Goal: Transaction & Acquisition: Purchase product/service

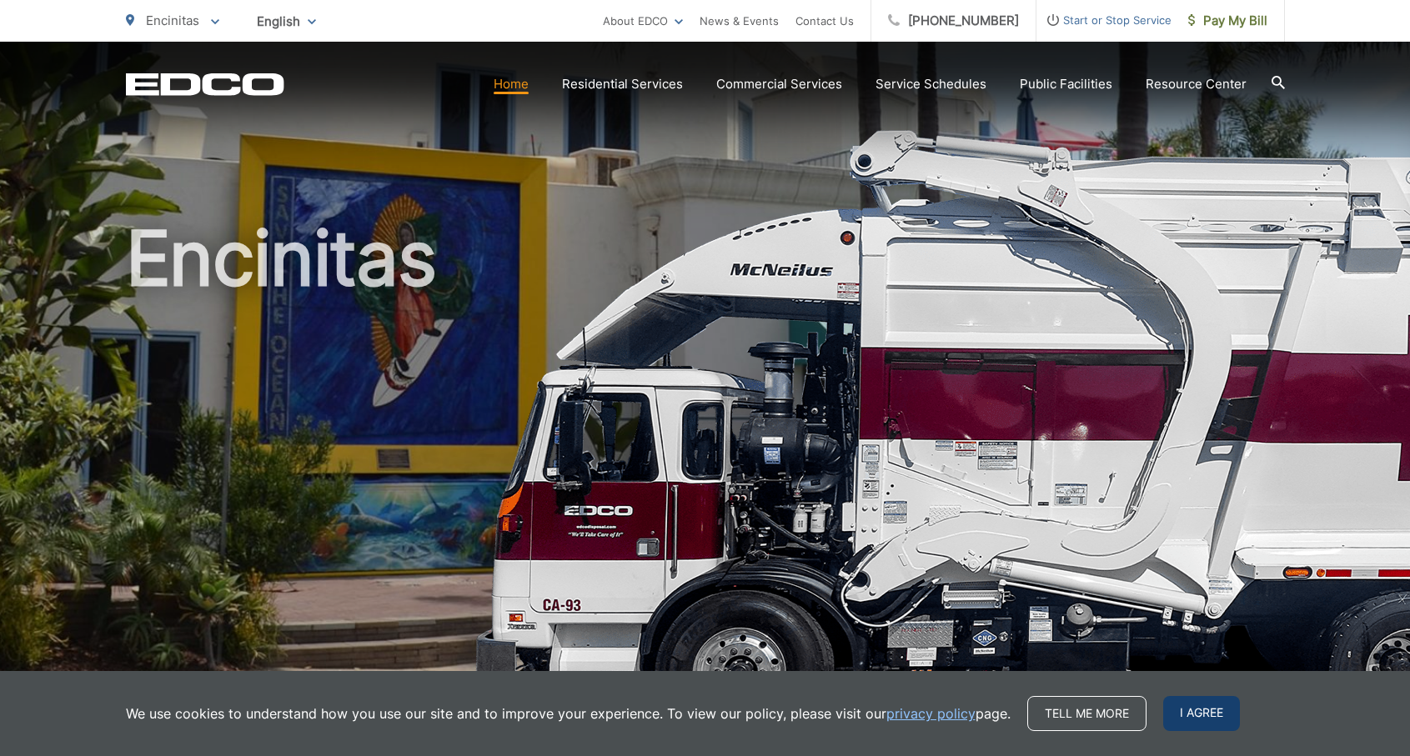
click at [1200, 711] on span "I agree" at bounding box center [1202, 713] width 77 height 35
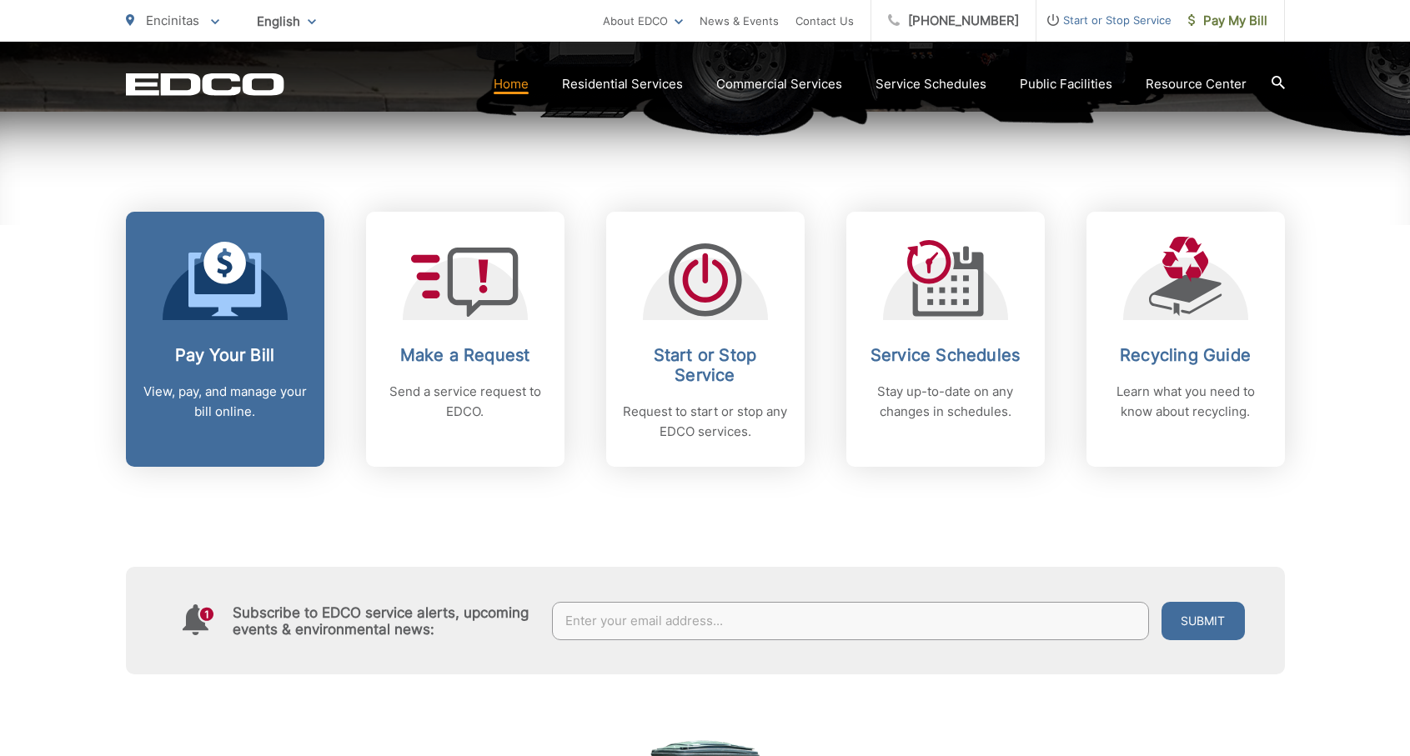
scroll to position [619, 0]
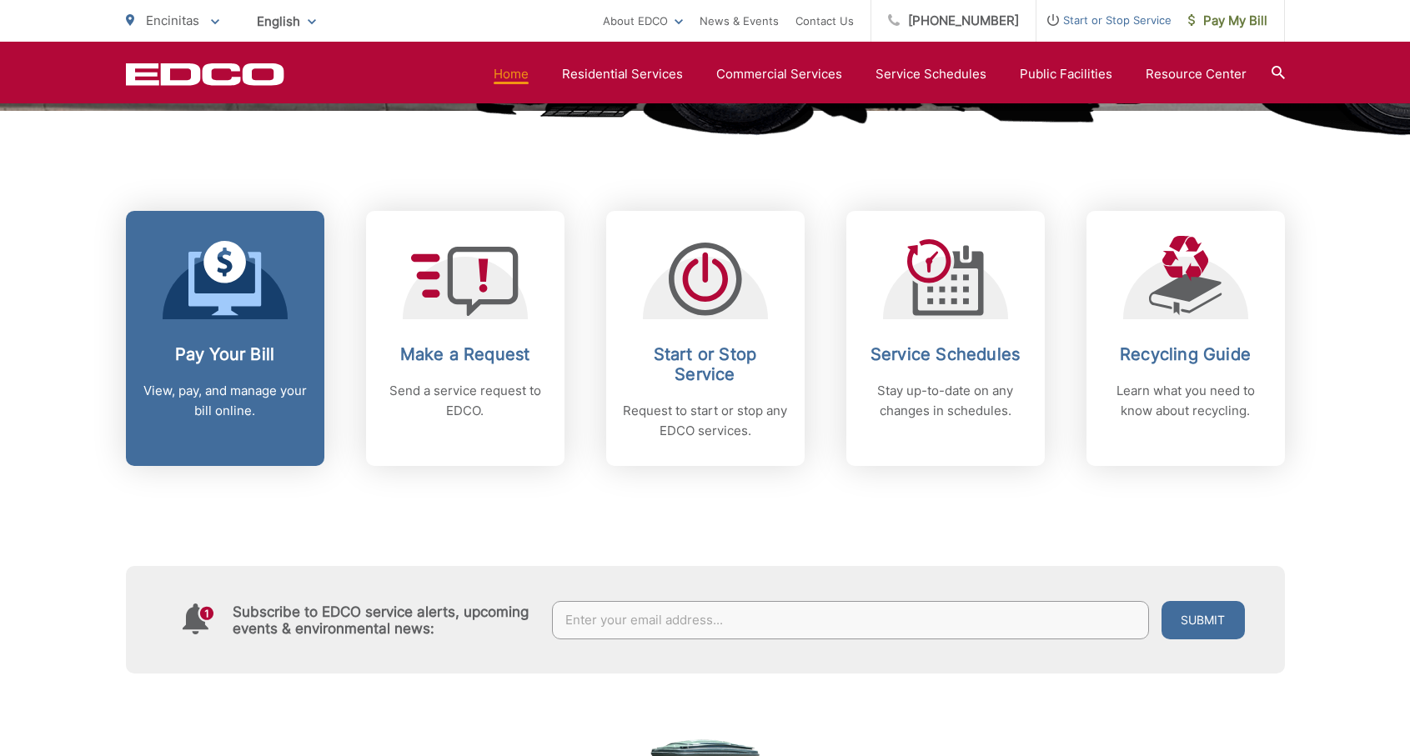
click at [216, 376] on div "Pay Your Bill View, pay, and manage your bill online." at bounding box center [225, 382] width 165 height 77
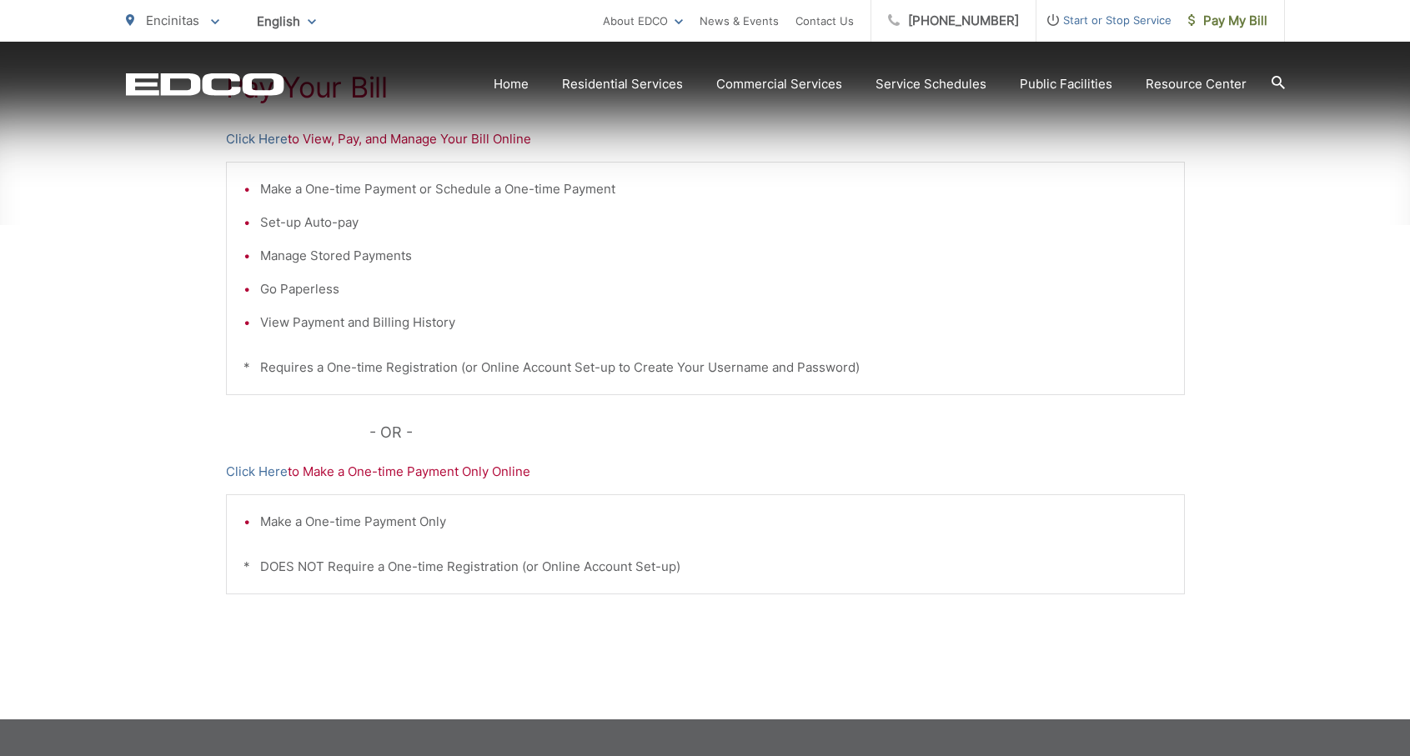
scroll to position [366, 0]
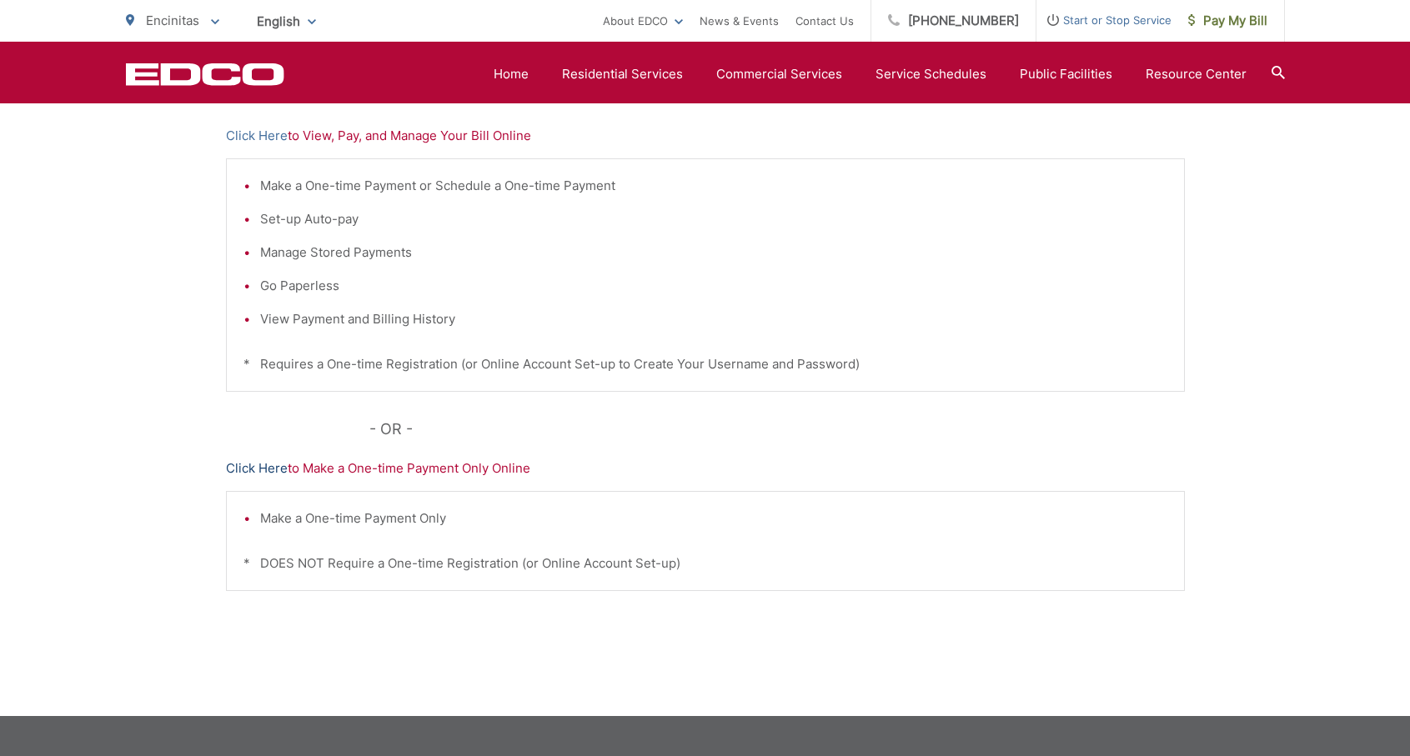
click at [276, 470] on link "Click Here" at bounding box center [257, 469] width 62 height 20
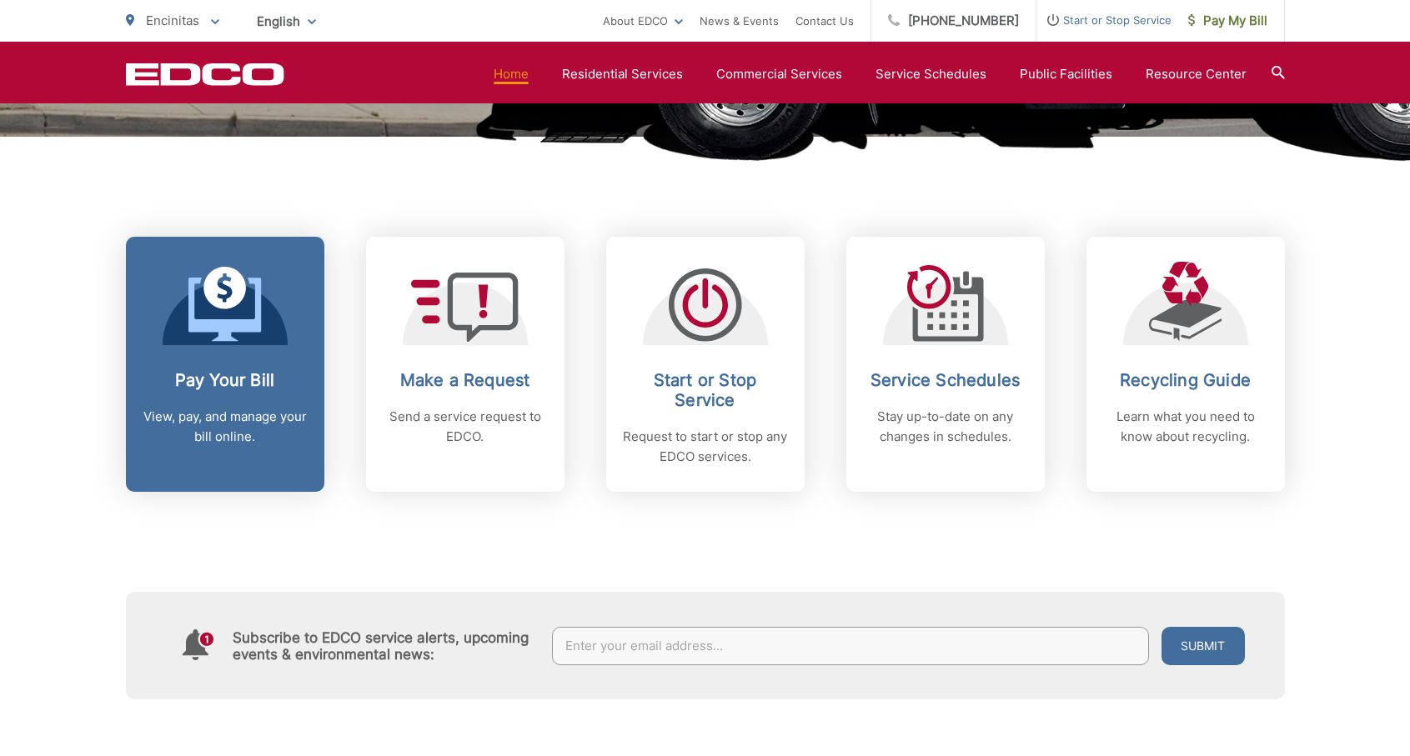
scroll to position [594, 0]
click at [270, 372] on h2 "Pay Your Bill" at bounding box center [225, 379] width 165 height 20
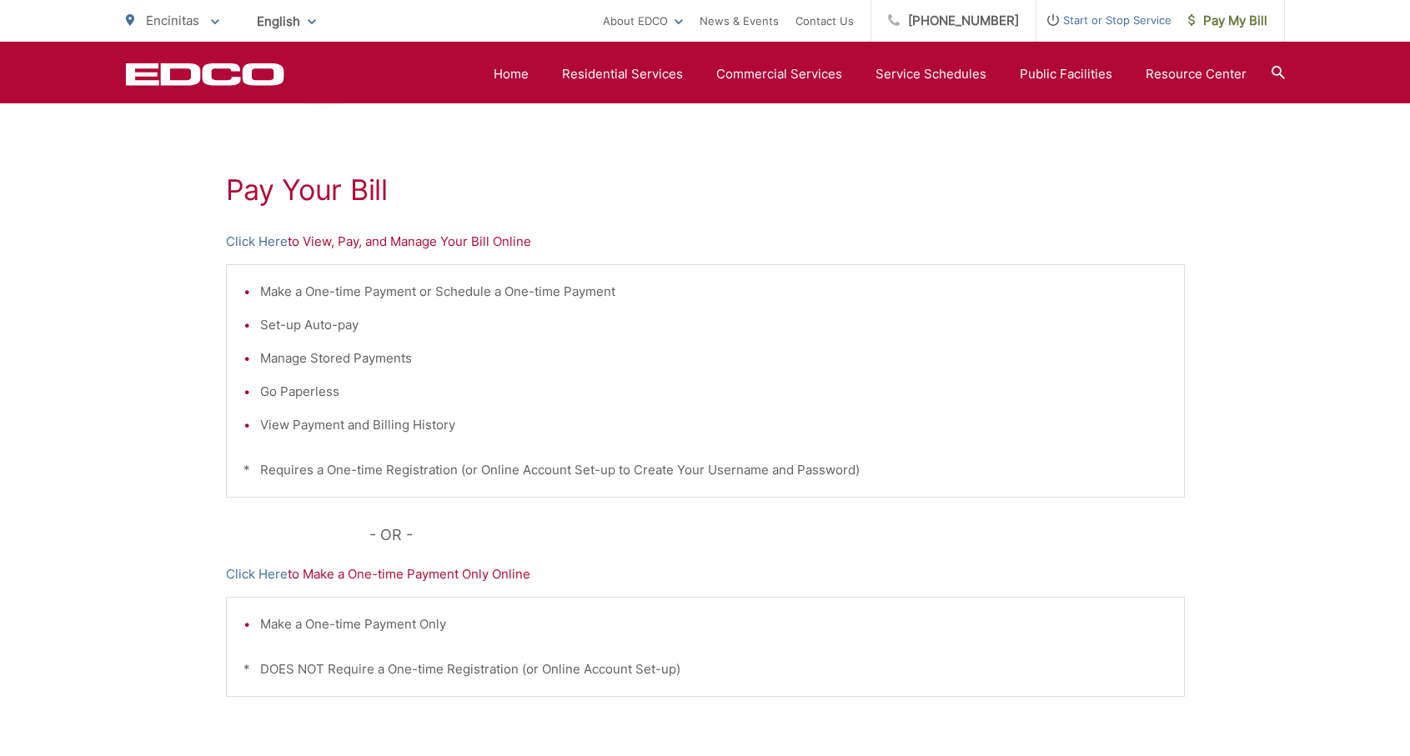
scroll to position [250, 0]
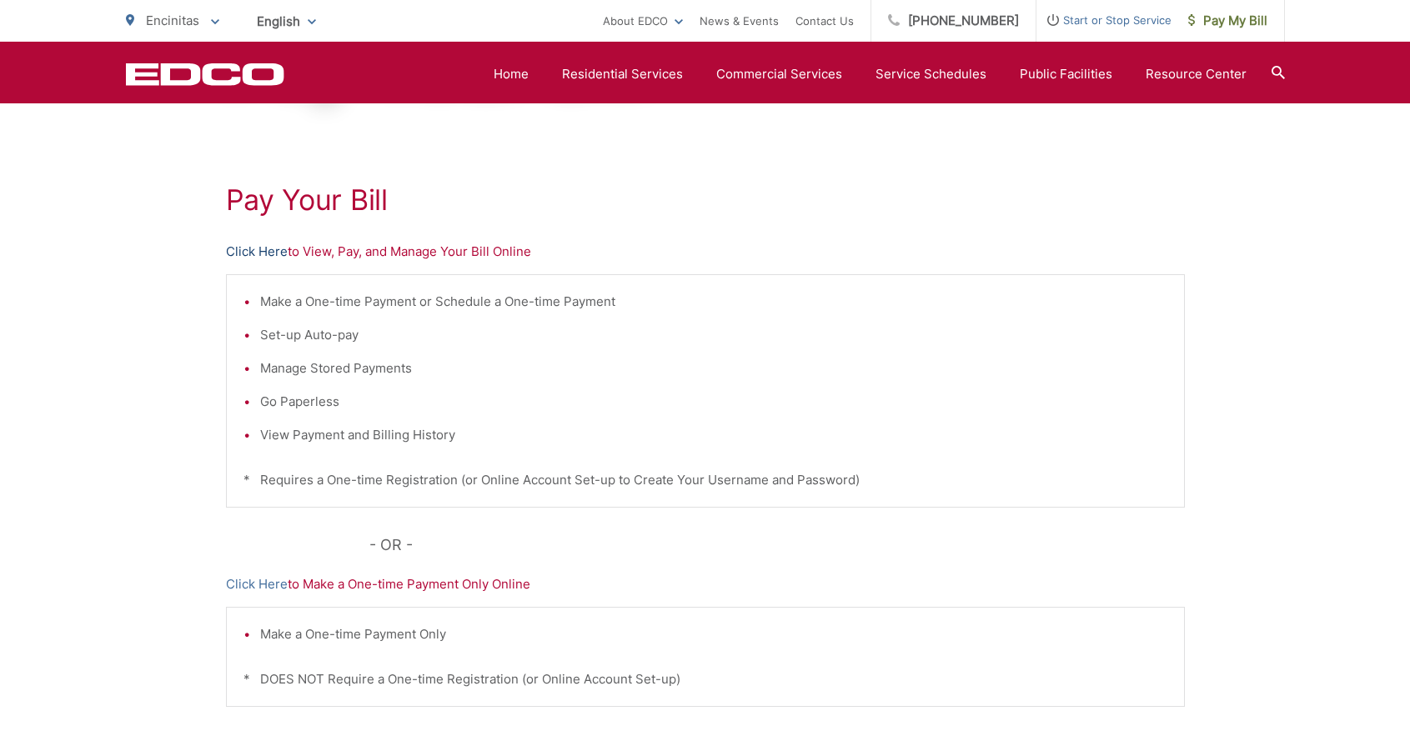
click at [266, 253] on link "Click Here" at bounding box center [257, 252] width 62 height 20
